Goal: Information Seeking & Learning: Learn about a topic

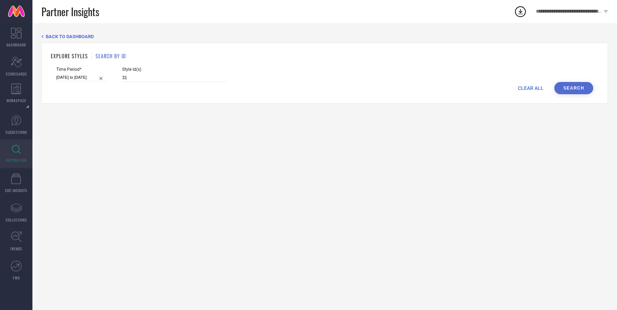
type input "3"
type input "36519087 36519086 36519071 36519077 36519085"
click at [565, 85] on button "Search" at bounding box center [573, 88] width 39 height 12
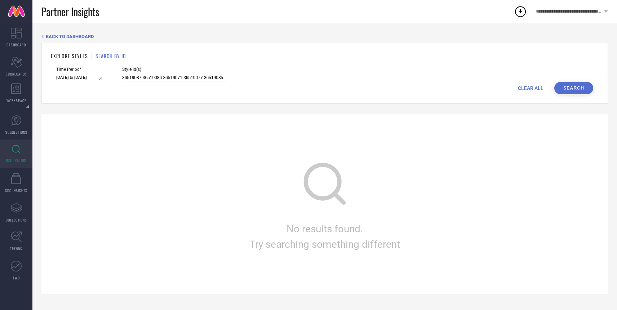
click at [122, 77] on input "36519087 36519086 36519071 36519077 36519085" at bounding box center [174, 78] width 104 height 8
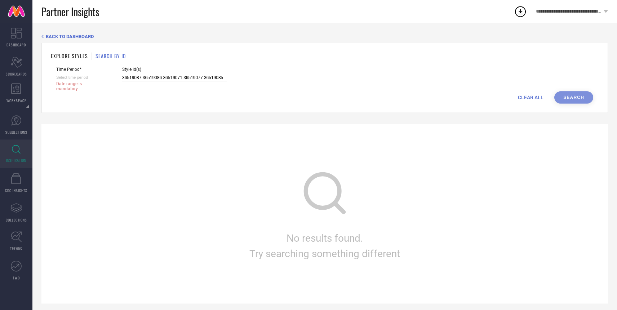
select select "8"
select select "2025"
select select "9"
select select "2025"
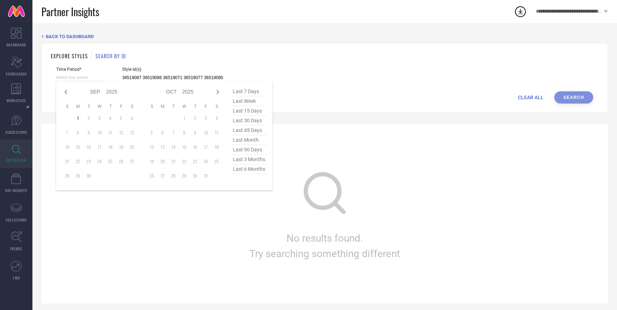
click at [84, 75] on input at bounding box center [81, 78] width 50 height 8
click at [248, 88] on span "last 7 days" at bounding box center [249, 92] width 36 height 10
type input "[DATE] to [DATE]"
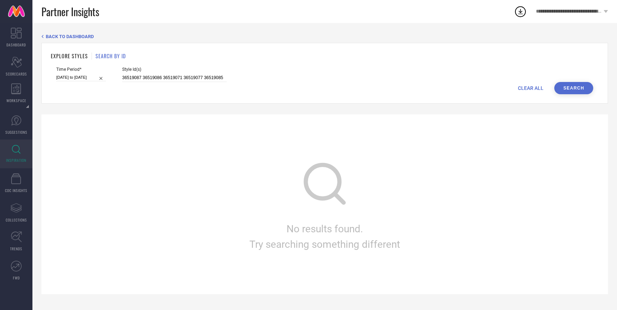
click at [581, 85] on button "Search" at bounding box center [573, 88] width 39 height 12
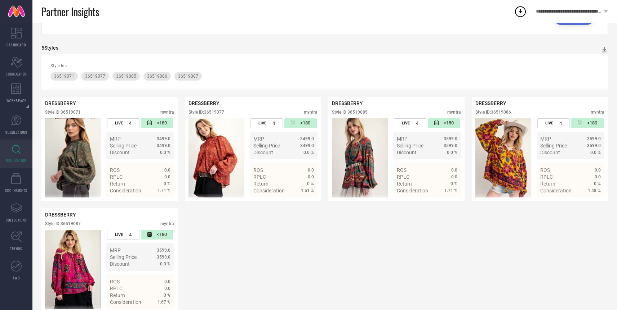
scroll to position [74, 0]
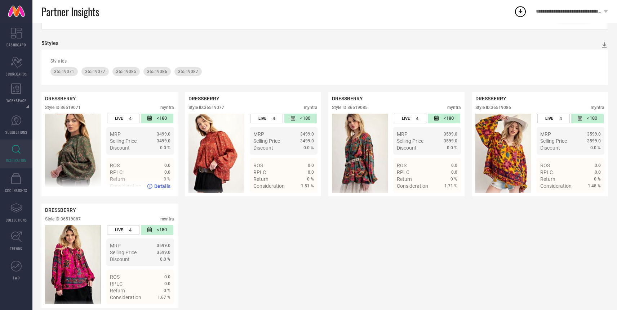
click at [164, 184] on span "Details" at bounding box center [162, 187] width 16 height 6
